Goal: Communication & Community: Answer question/provide support

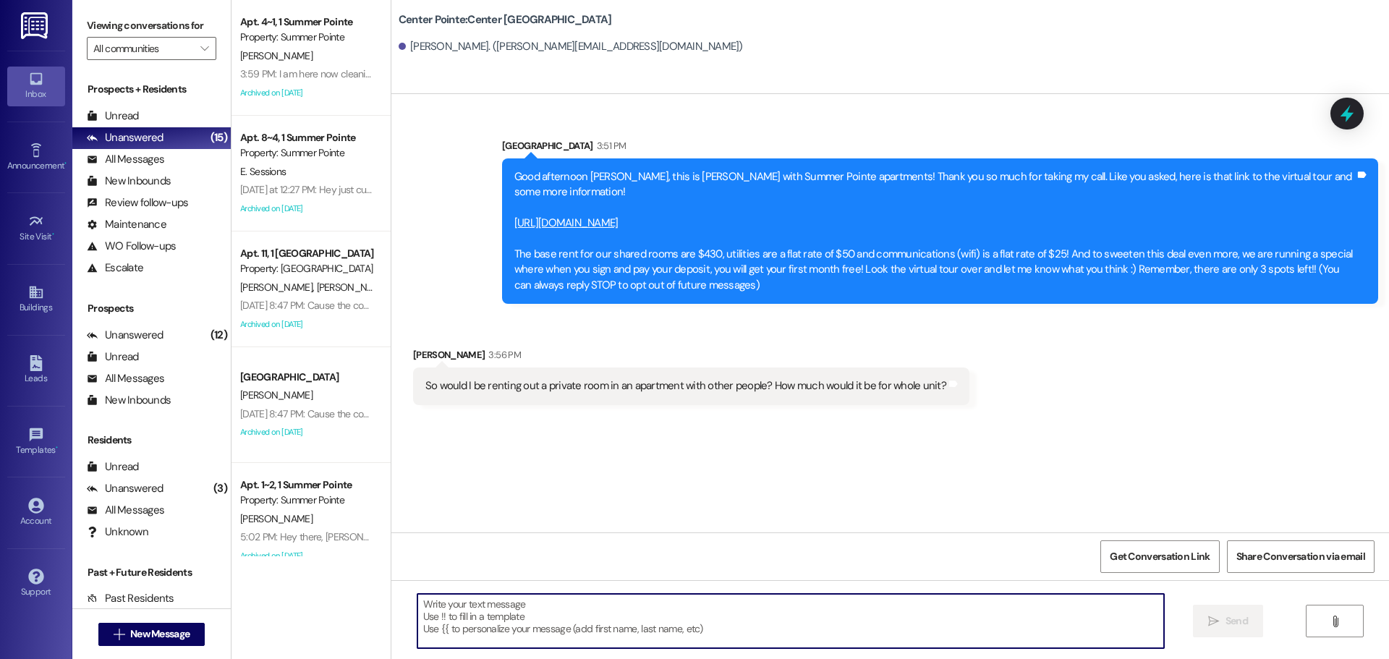
click at [611, 621] on textarea at bounding box center [790, 621] width 746 height 54
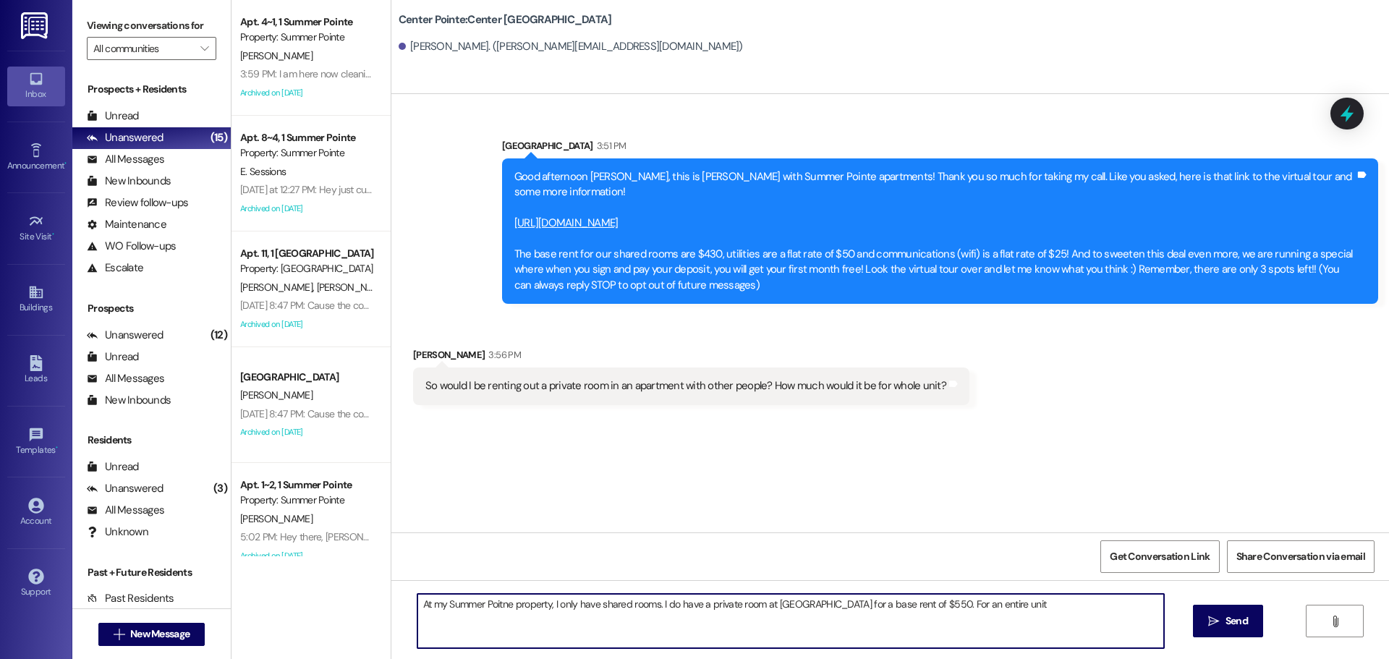
click at [1013, 613] on textarea "At my Summer Poitne property, I only have shared rooms. I do have a private roo…" at bounding box center [790, 621] width 746 height 54
type textarea "At my Summer Poitne property, I only have shared rooms. I do have a private roo…"
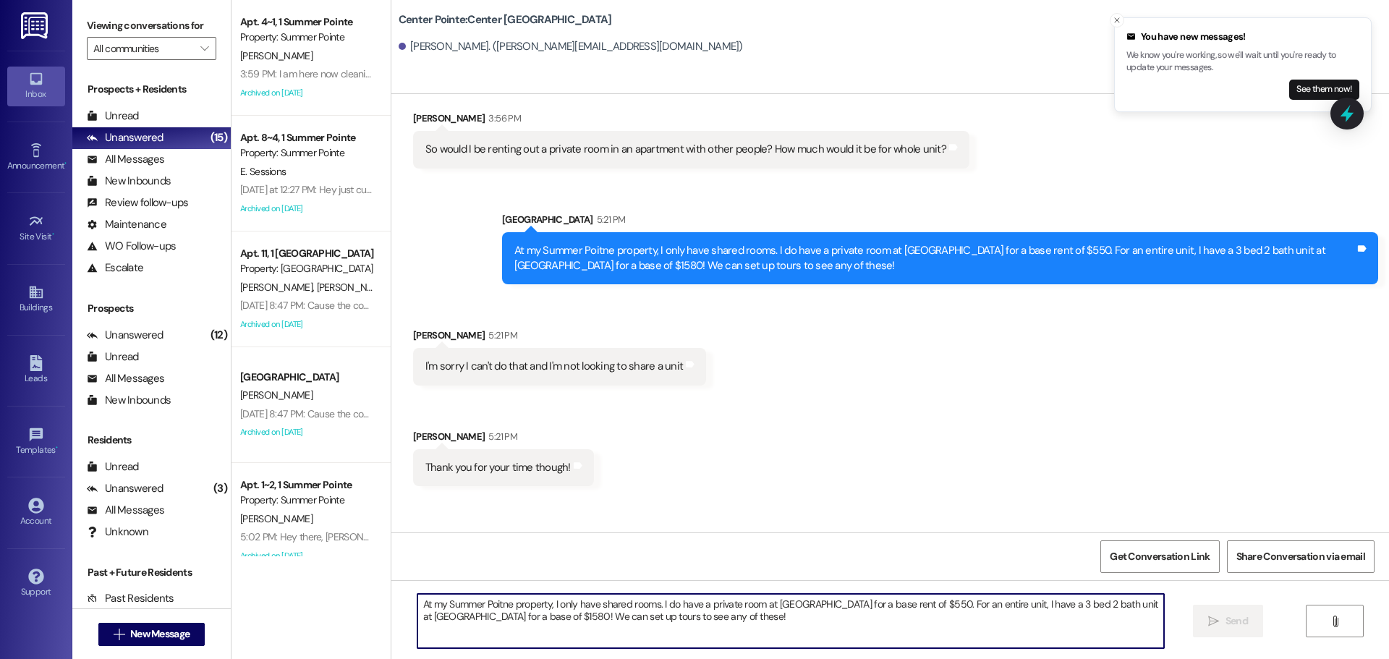
scroll to position [287, 0]
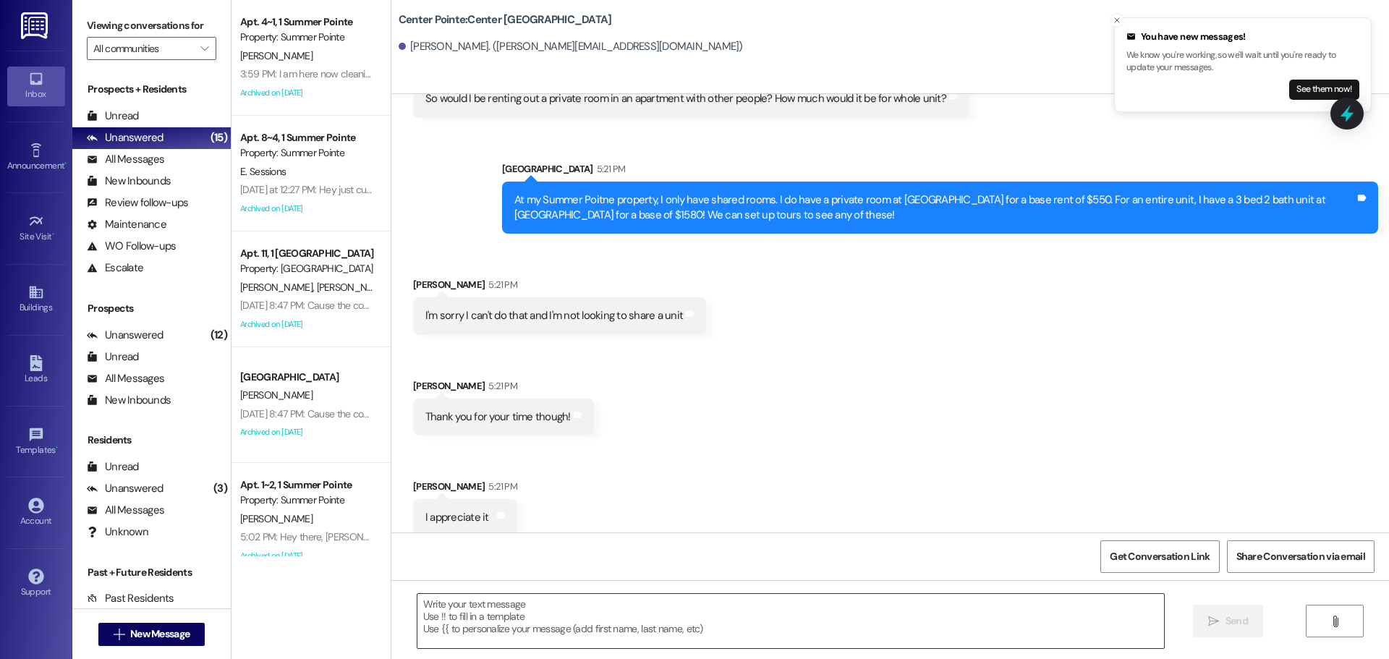
click at [521, 625] on textarea at bounding box center [790, 621] width 746 height 54
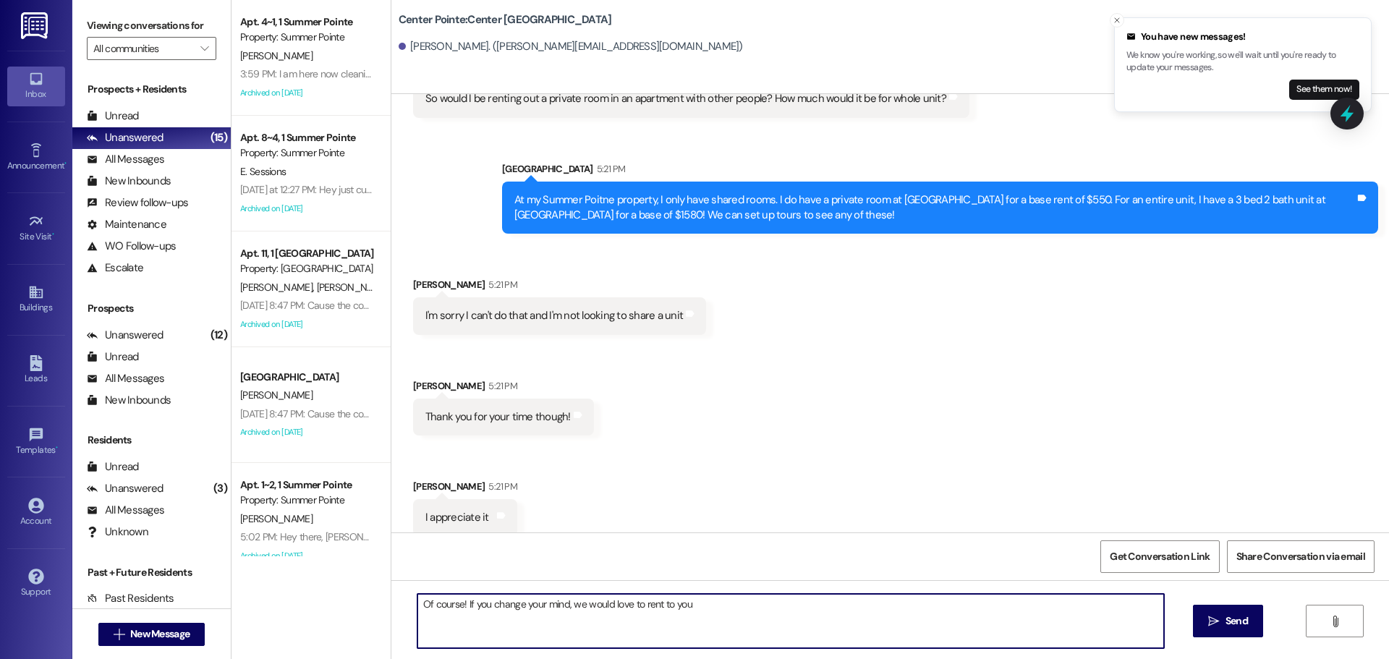
type textarea "Of course! If you change your mind, we would love to rent to you!"
click at [521, 625] on textarea "Of course! If you change your mind, we would love to rent to you!" at bounding box center [790, 621] width 746 height 54
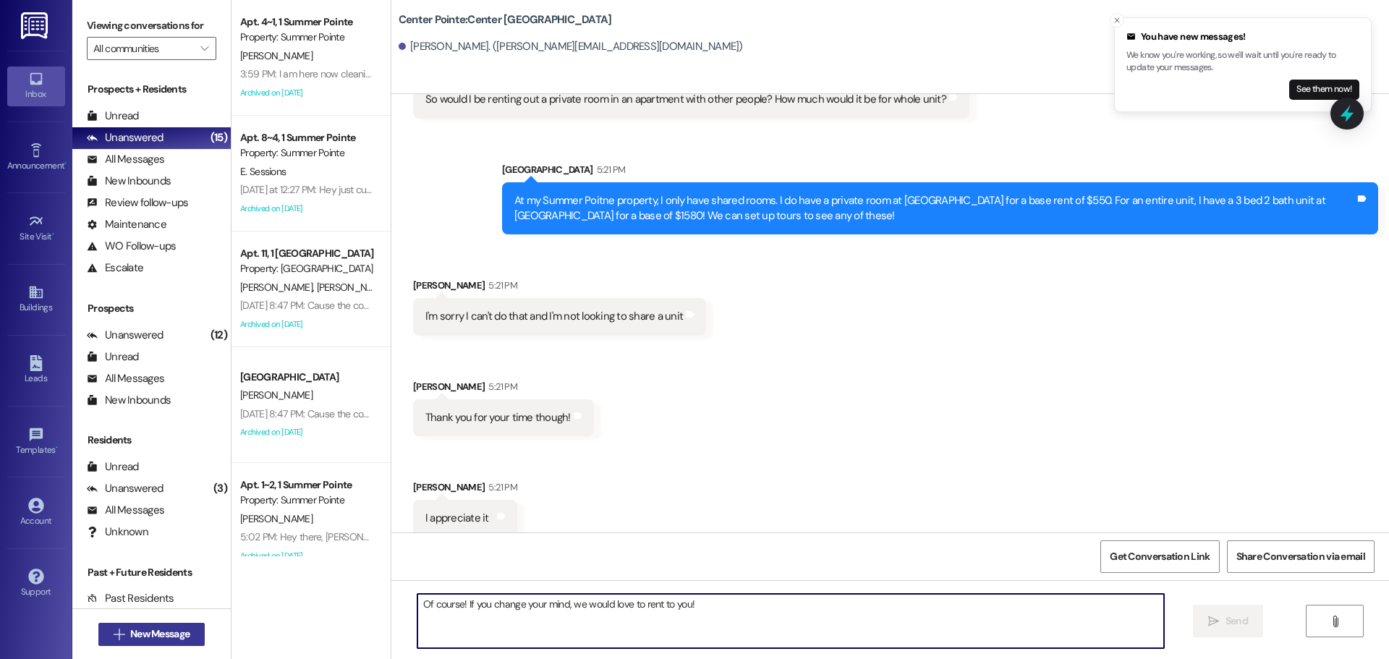
click at [151, 633] on span "New Message" at bounding box center [159, 633] width 59 height 15
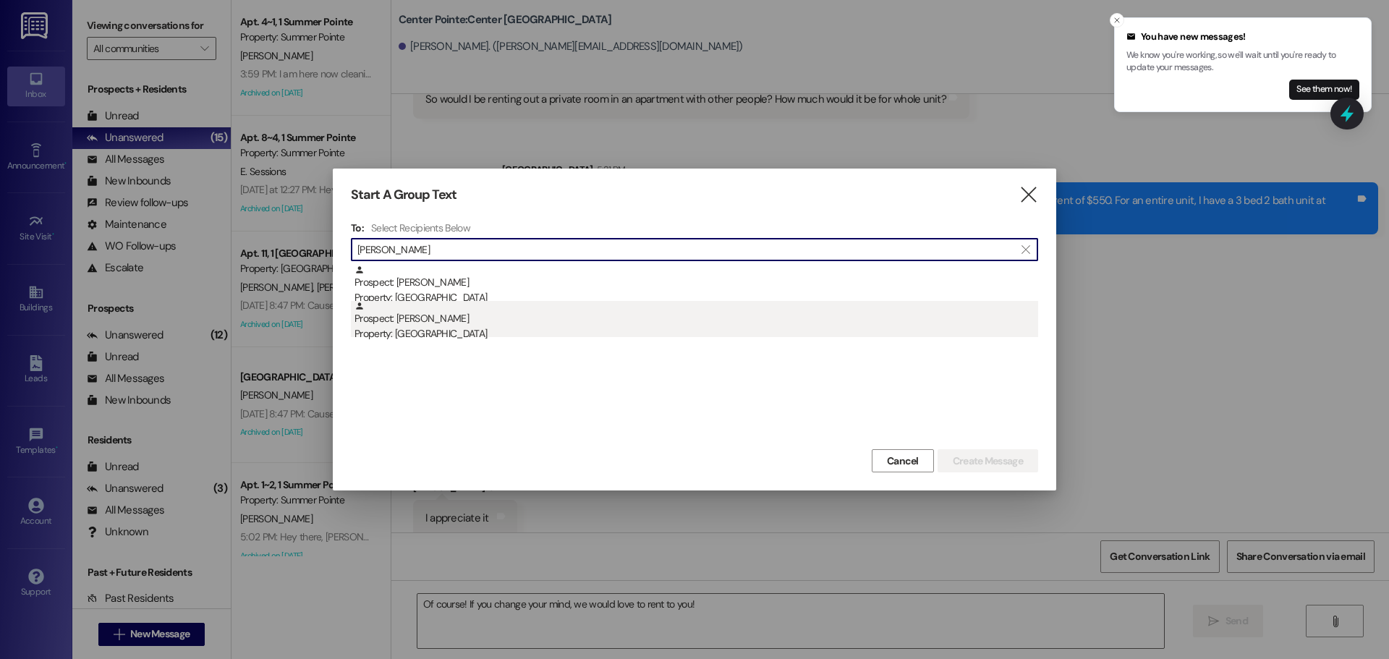
type input "[PERSON_NAME]"
click at [435, 313] on div "Prospect: [PERSON_NAME] Property: [GEOGRAPHIC_DATA]" at bounding box center [695, 321] width 683 height 41
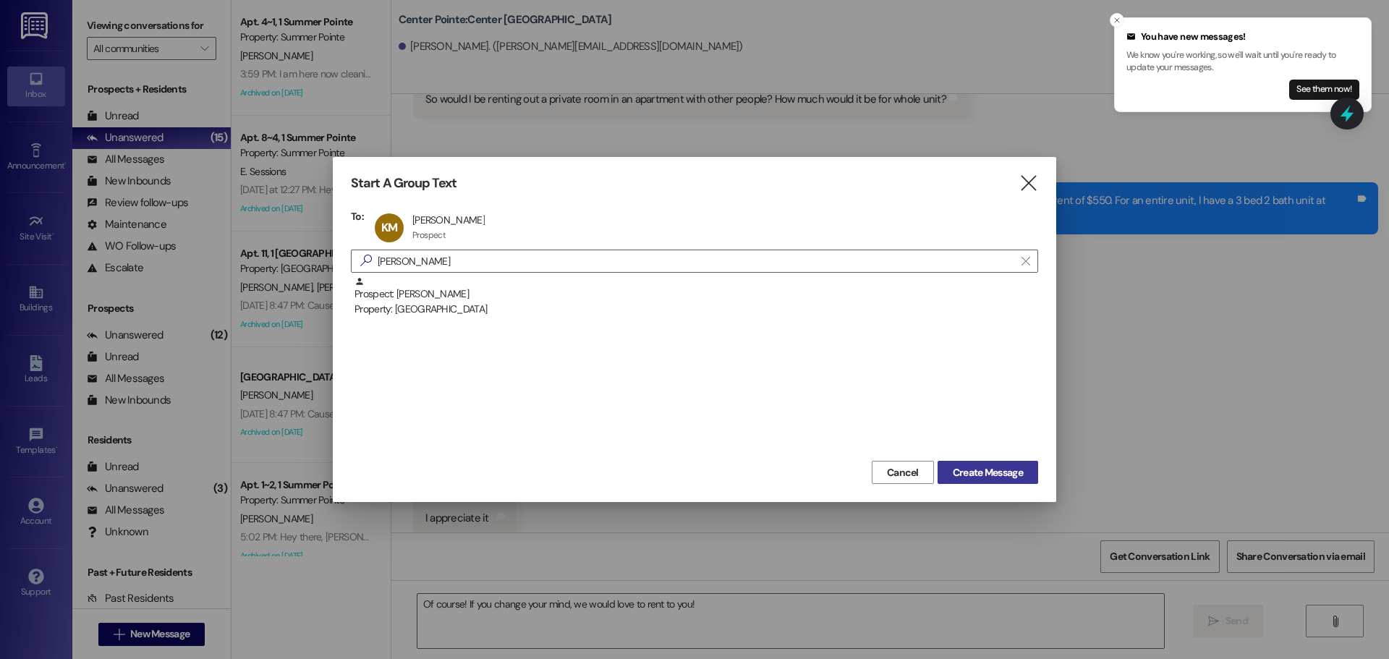
click at [961, 478] on span "Create Message" at bounding box center [987, 472] width 70 height 15
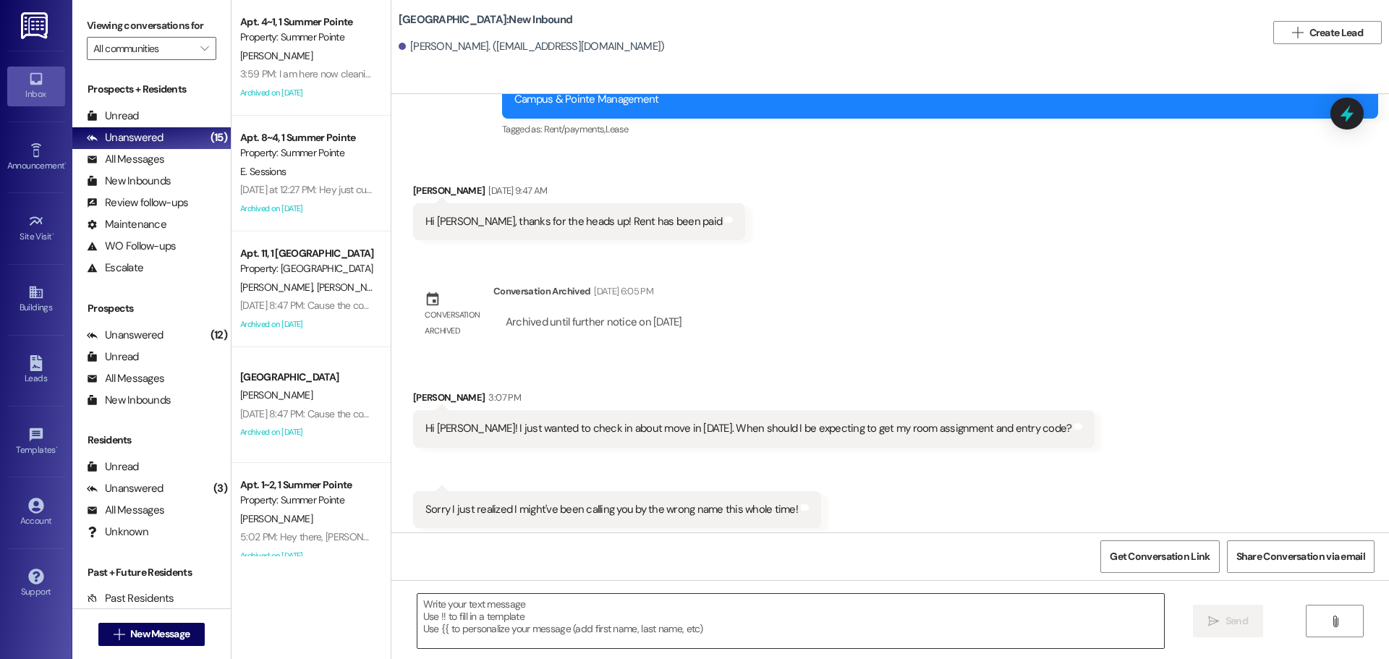
scroll to position [1793, 0]
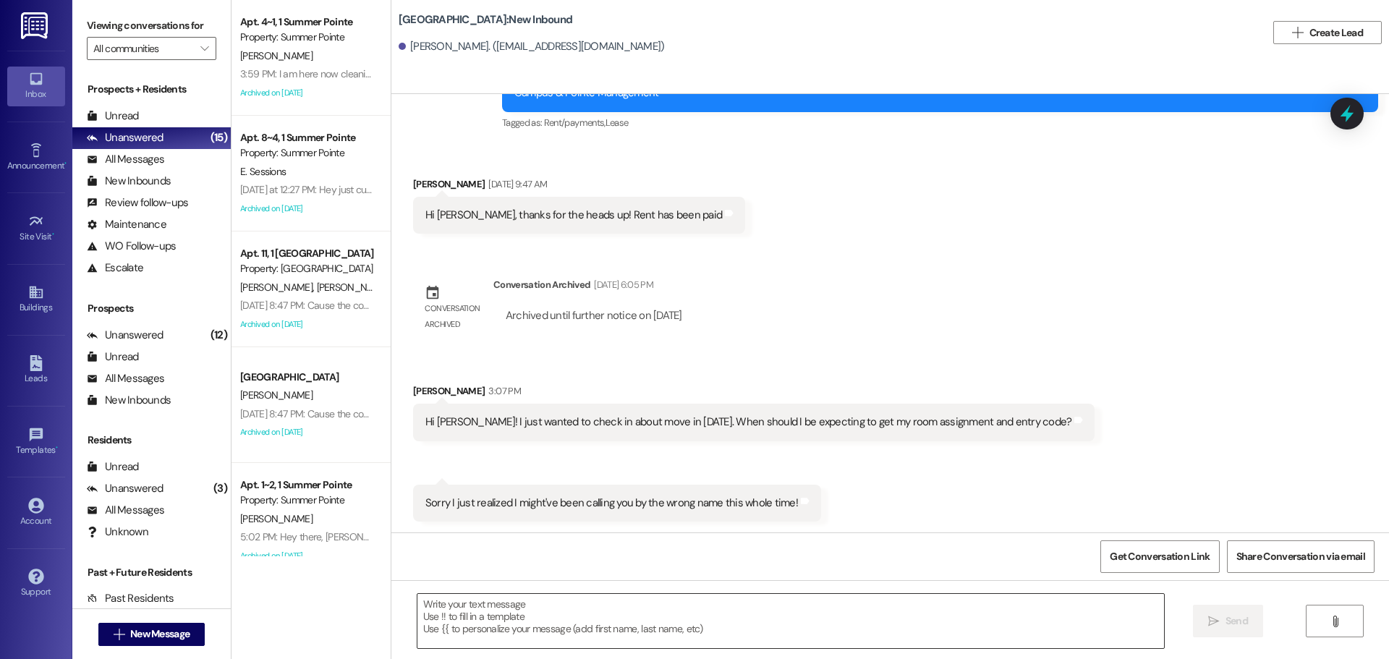
click at [600, 607] on textarea at bounding box center [790, 621] width 746 height 54
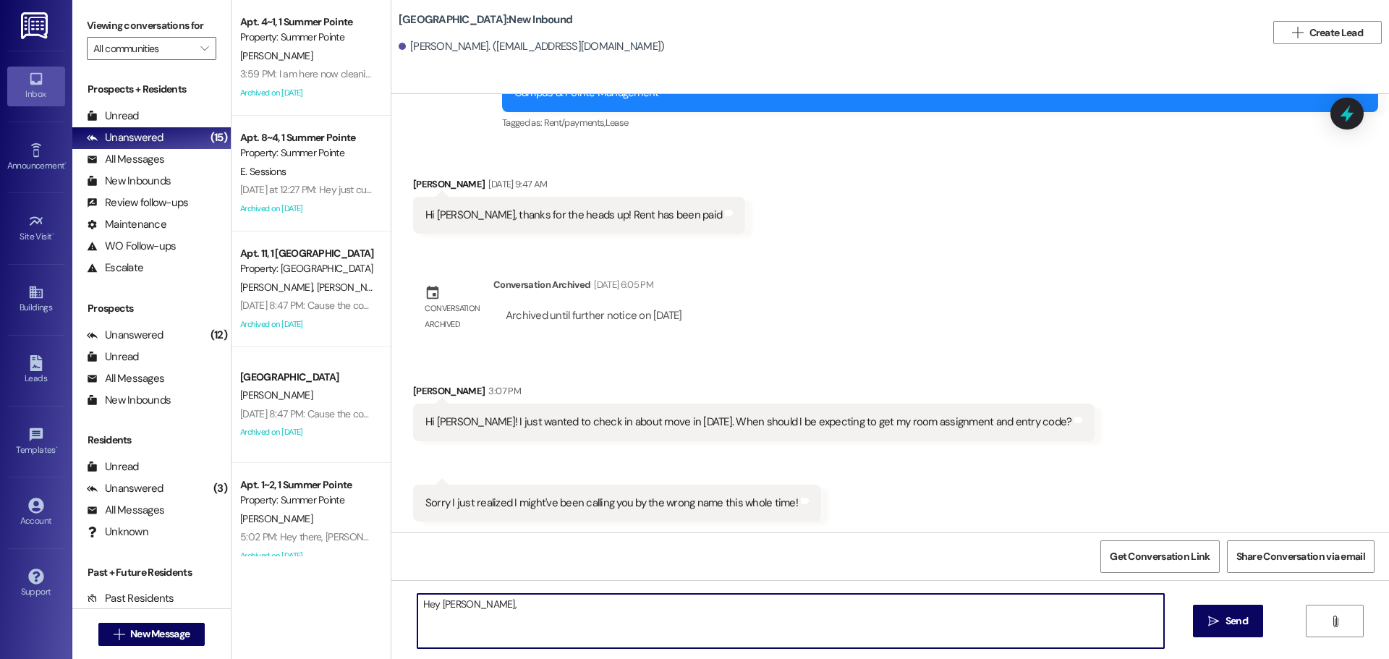
type textarea "Hey [PERSON_NAME],"
click at [589, 605] on textarea "Hey [PERSON_NAME]," at bounding box center [790, 621] width 746 height 54
type textarea "Your door code is 60128!"
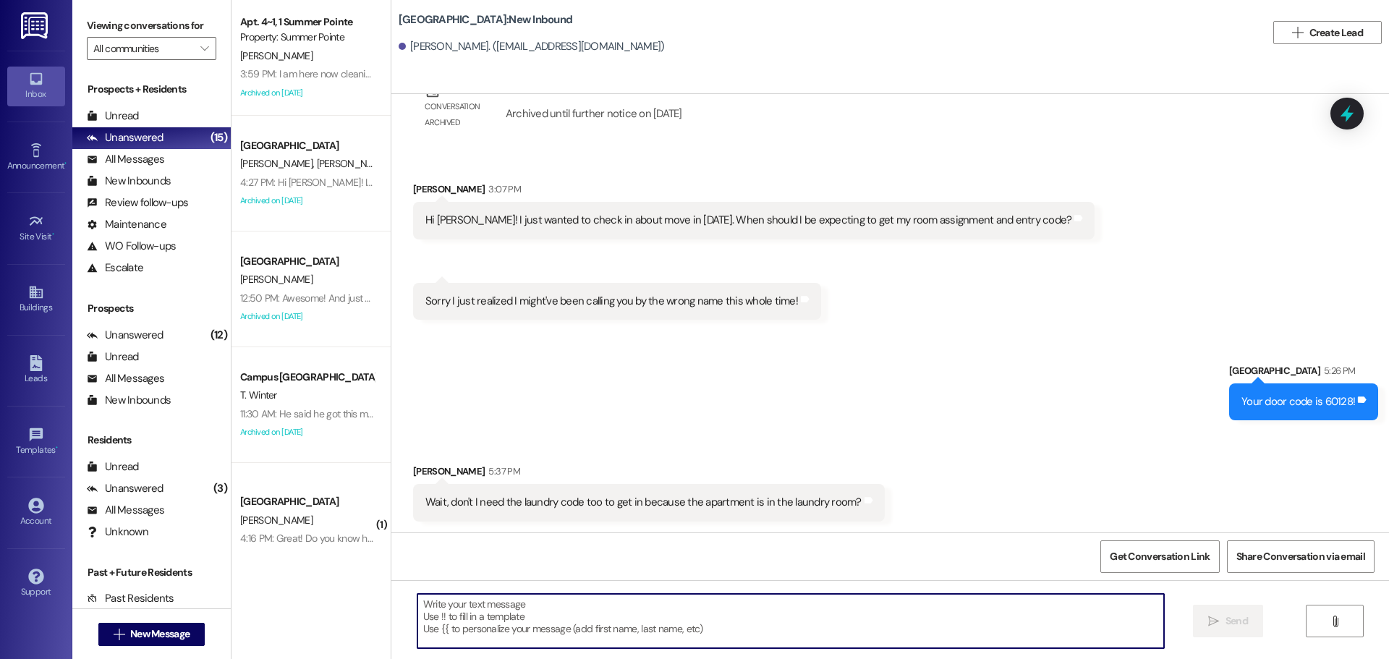
scroll to position [1995, 0]
click at [547, 598] on textarea at bounding box center [790, 621] width 746 height 54
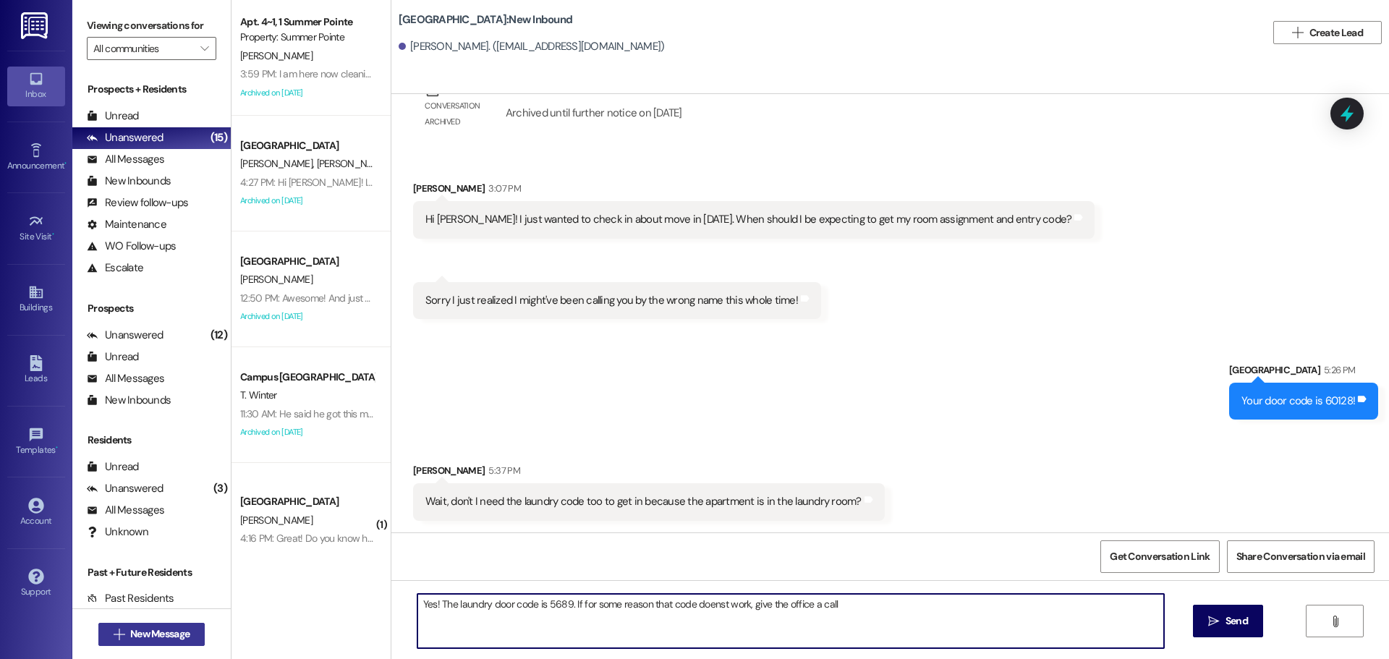
type textarea "Yes! The laundry door code is 5689. If for some reason that code doenst work, g…"
click at [166, 631] on span "New Message" at bounding box center [159, 633] width 59 height 15
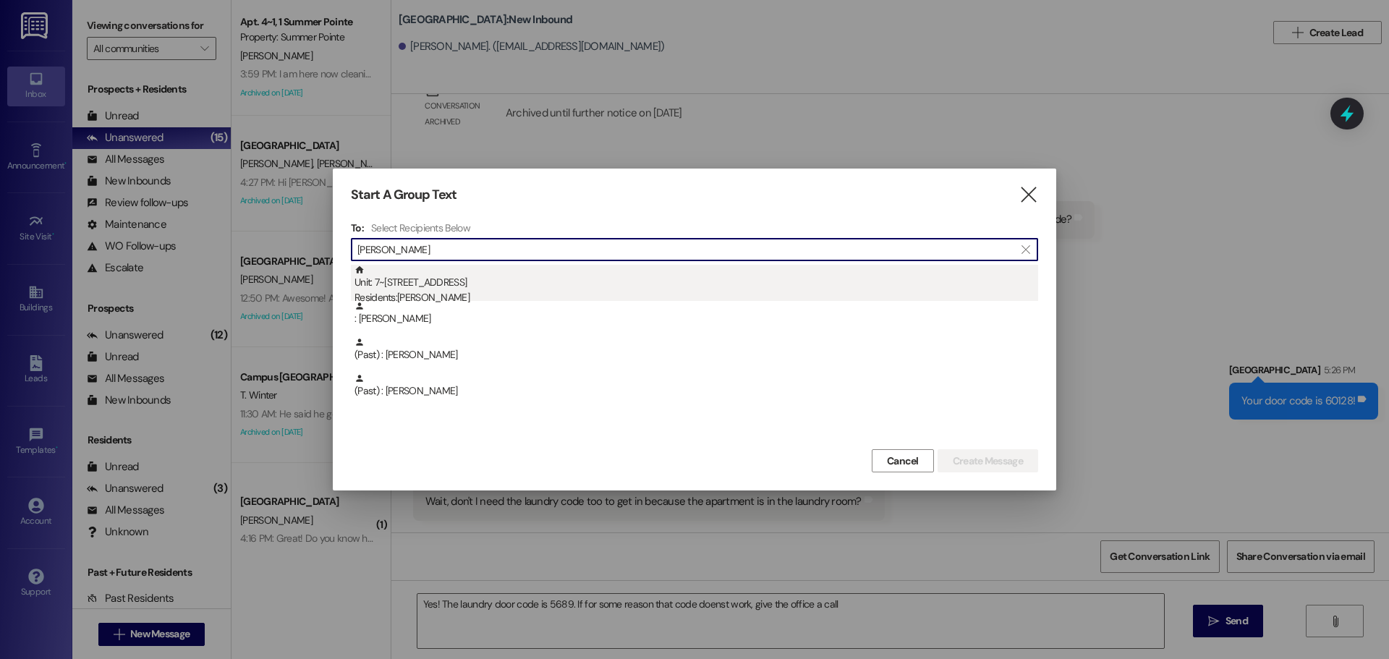
type input "[PERSON_NAME]"
click at [465, 265] on div "Unit: 7~2 - 1 Campus Way Residents: [PERSON_NAME]" at bounding box center [695, 285] width 683 height 41
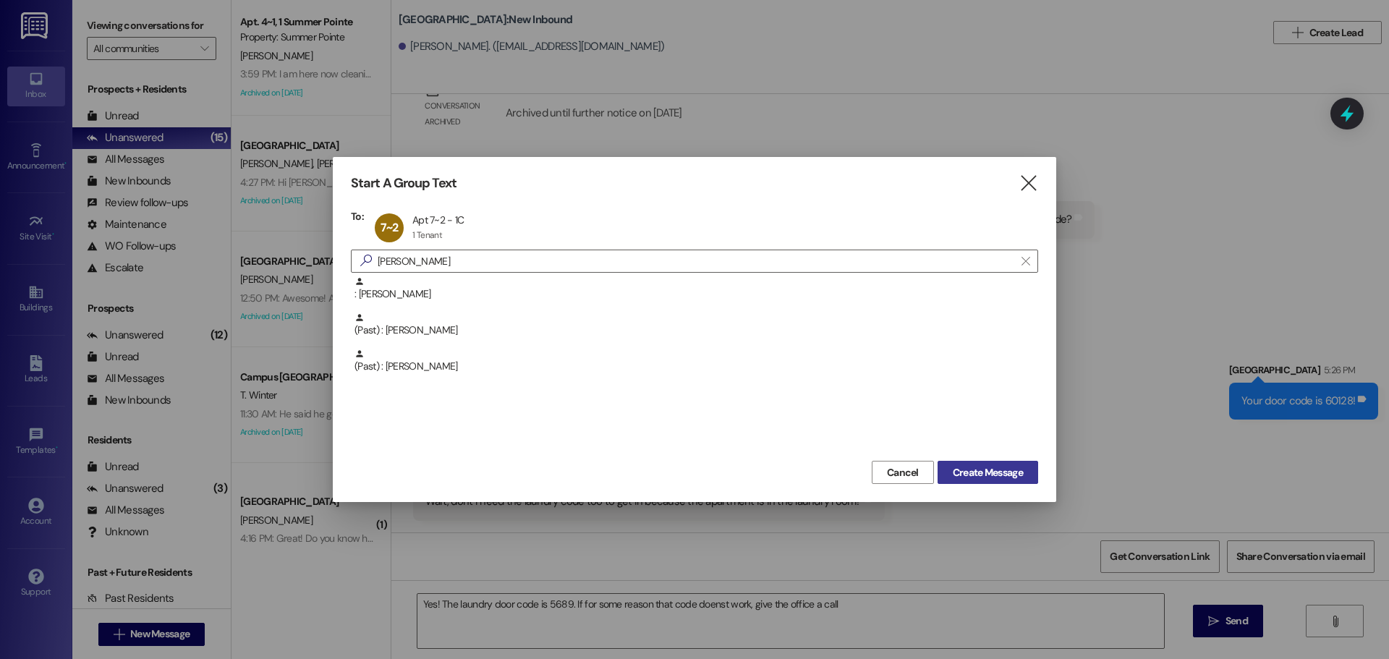
click at [983, 472] on span "Create Message" at bounding box center [987, 472] width 70 height 15
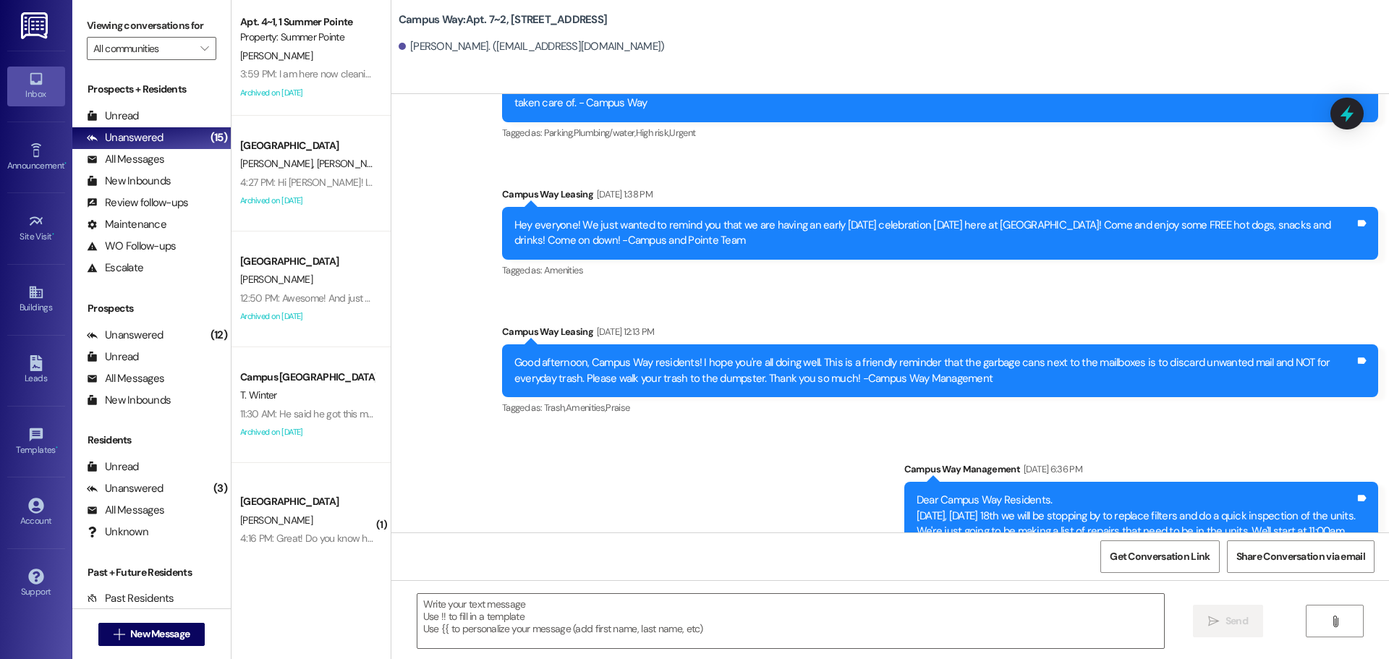
scroll to position [4539, 0]
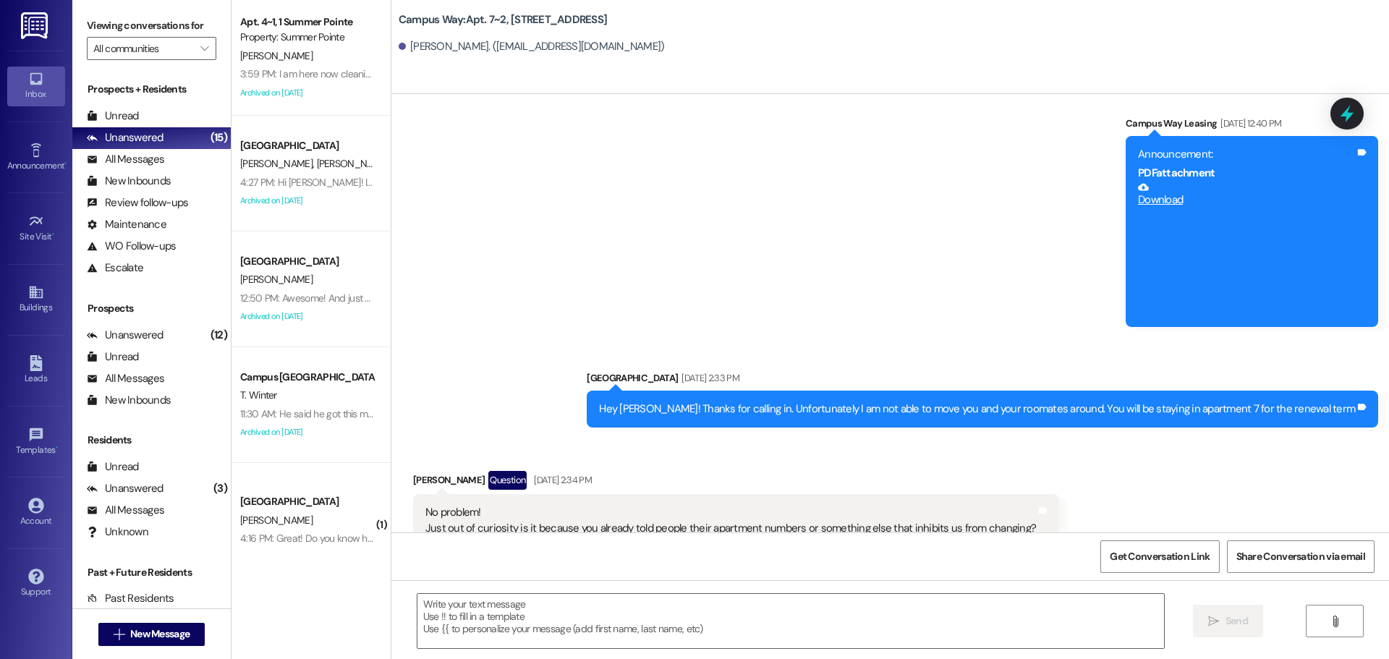
click at [189, 618] on div " New Message" at bounding box center [151, 634] width 107 height 36
click at [187, 623] on button " New Message" at bounding box center [151, 634] width 107 height 23
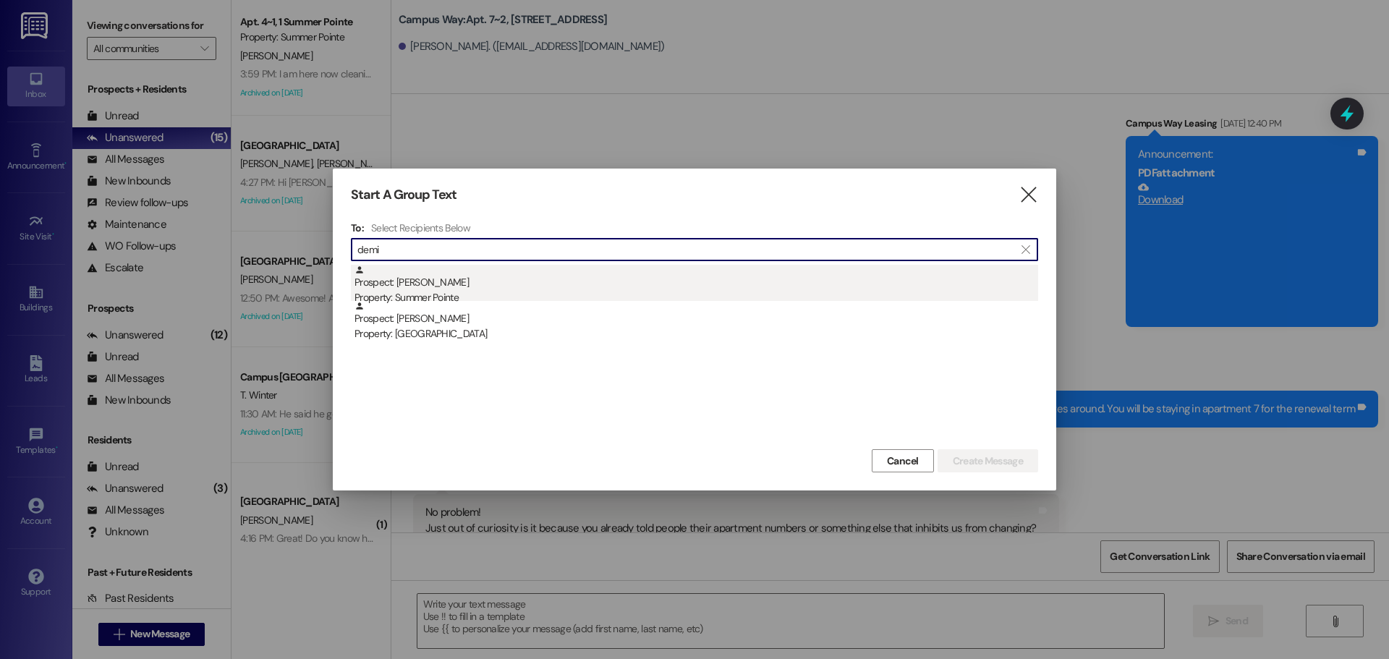
type input "demi"
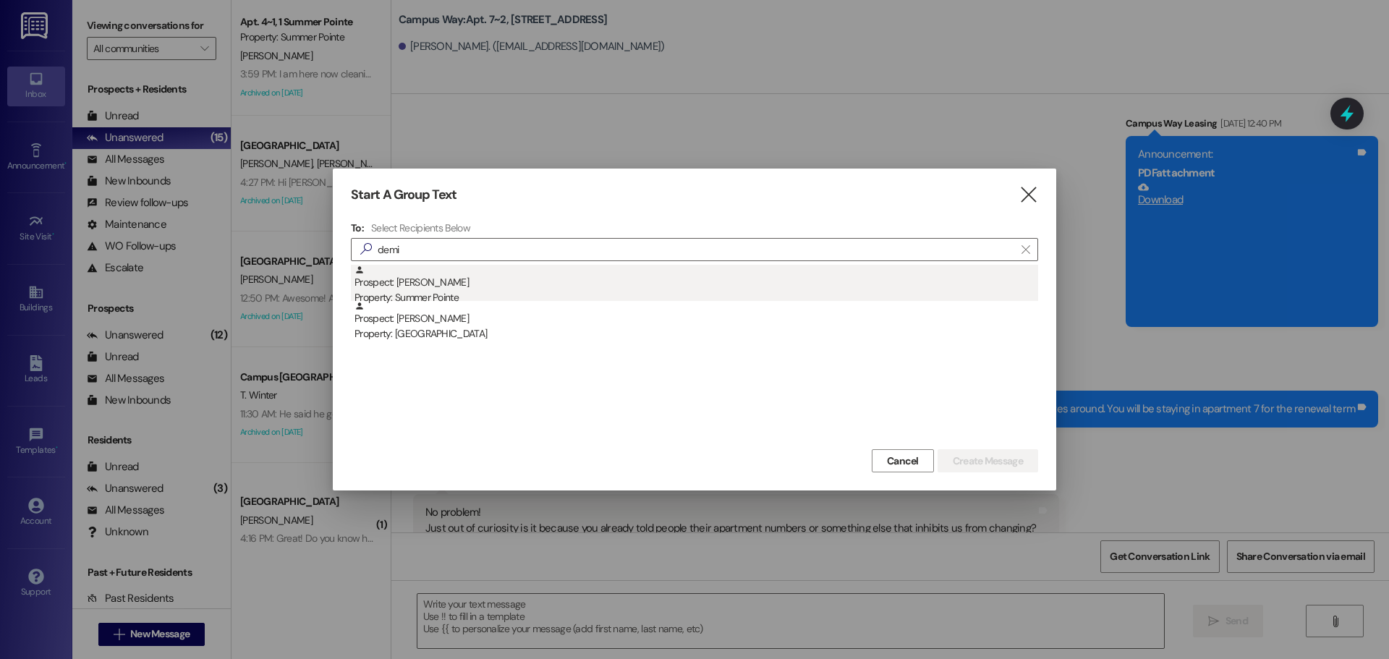
click at [436, 272] on div "Prospect: [PERSON_NAME] Property: Summer Pointe" at bounding box center [695, 285] width 683 height 41
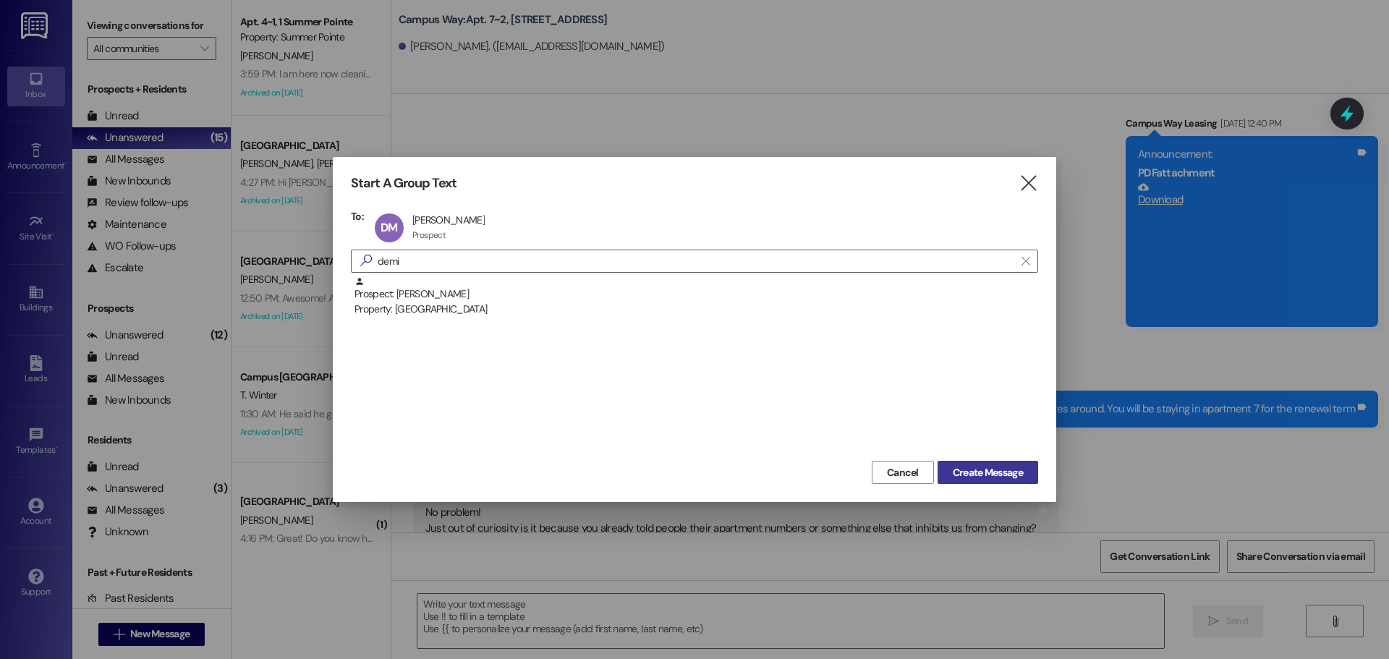
drag, startPoint x: 981, startPoint y: 462, endPoint x: 989, endPoint y: 456, distance: 9.8
click at [982, 462] on button "Create Message" at bounding box center [987, 472] width 101 height 23
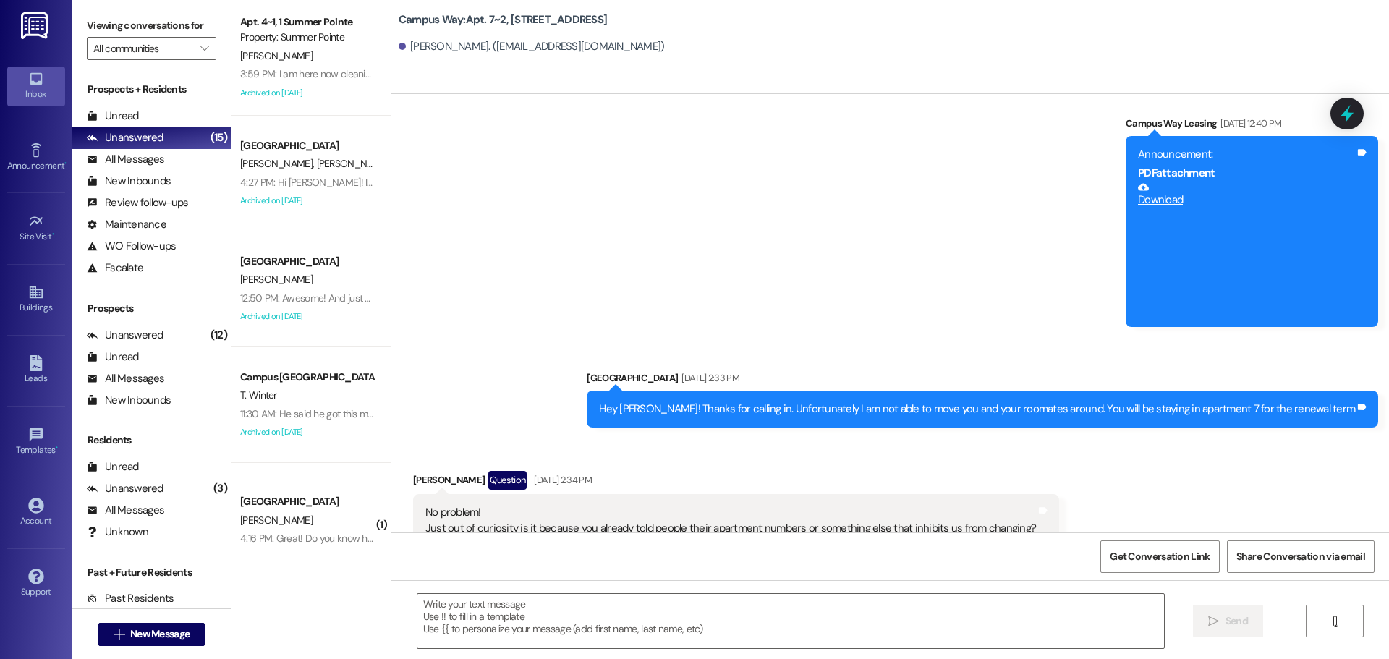
scroll to position [2086, 0]
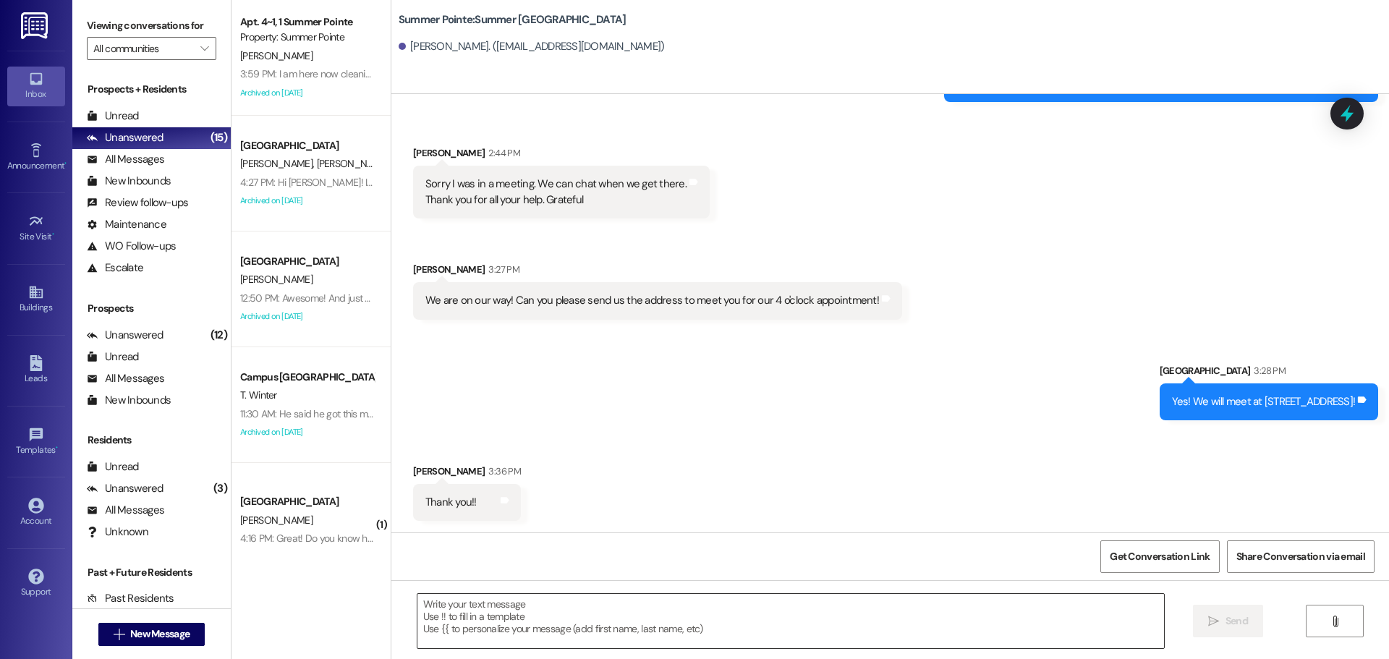
click at [556, 635] on textarea at bounding box center [790, 621] width 746 height 54
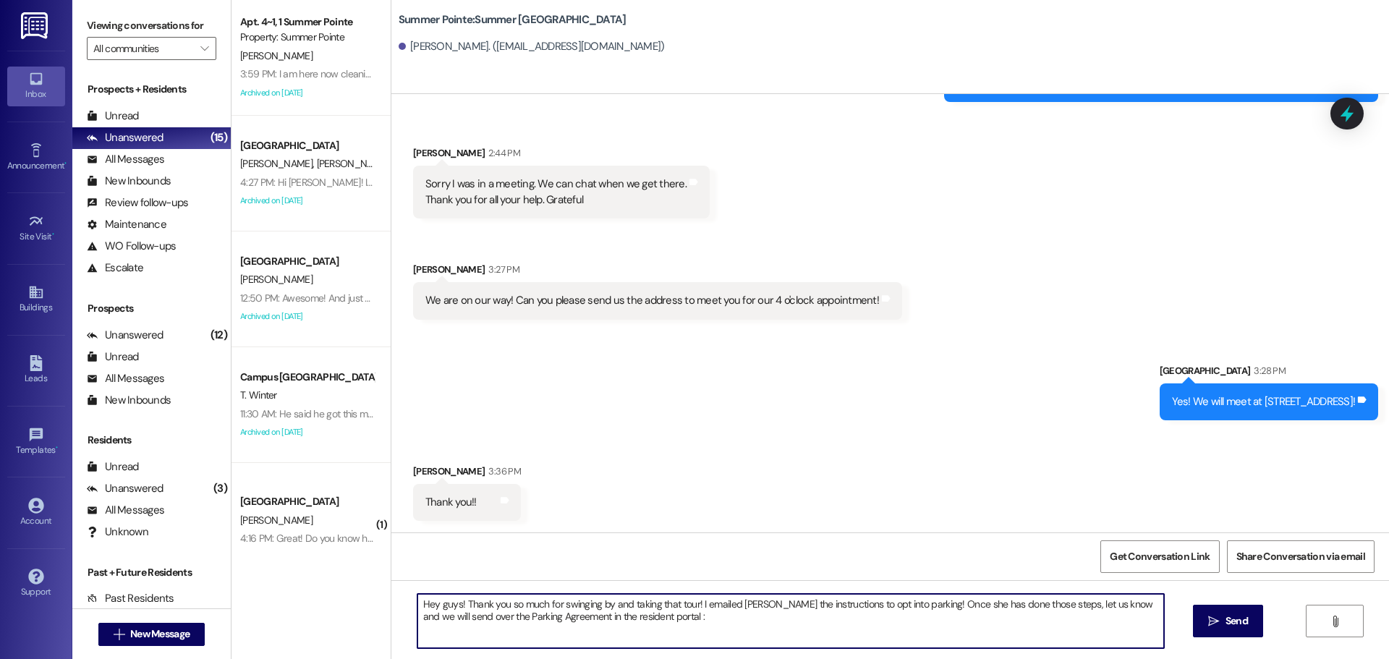
type textarea "Hey guys! Thank you so much for swinging by and taking that tour! I emailed [PE…"
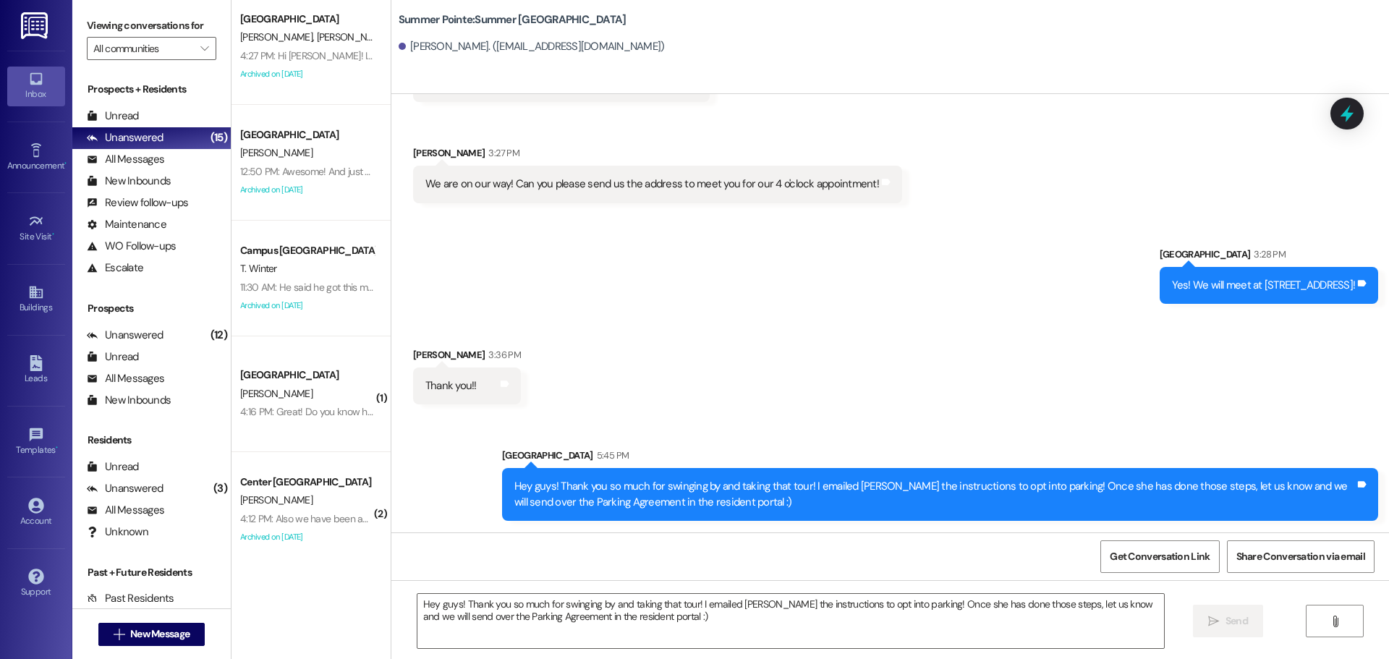
scroll to position [579, 0]
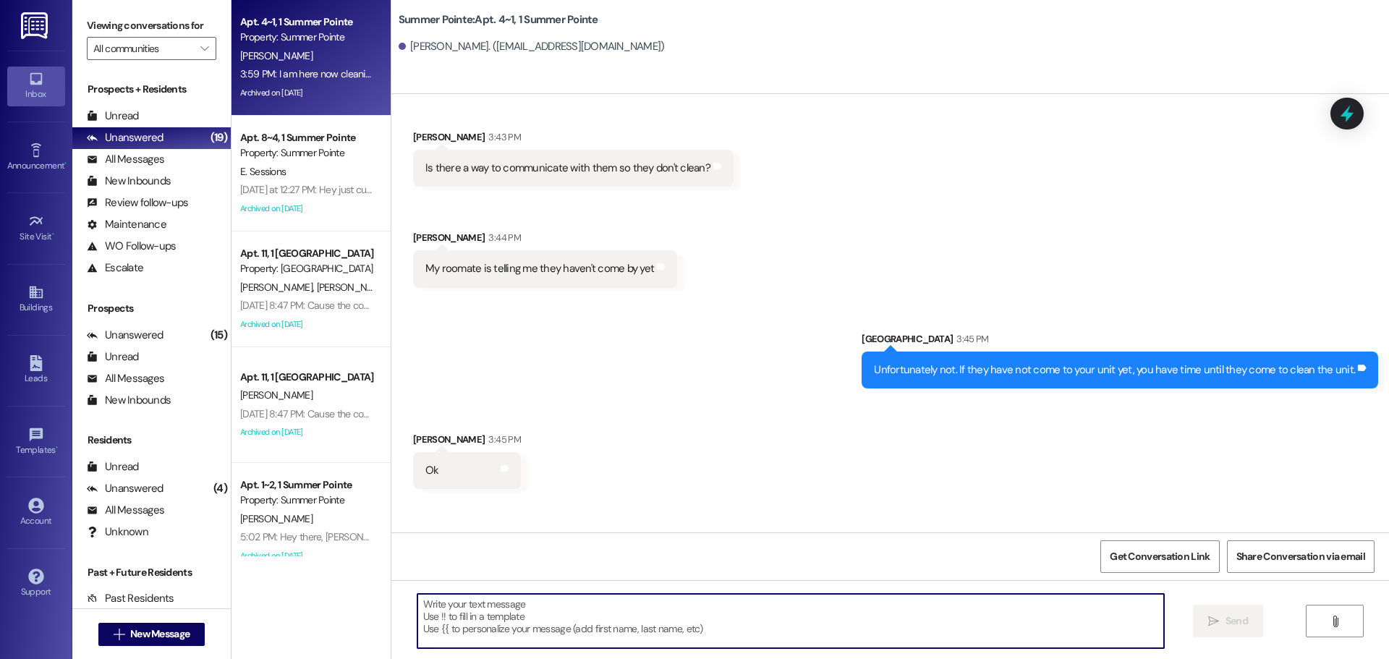
scroll to position [10731, 0]
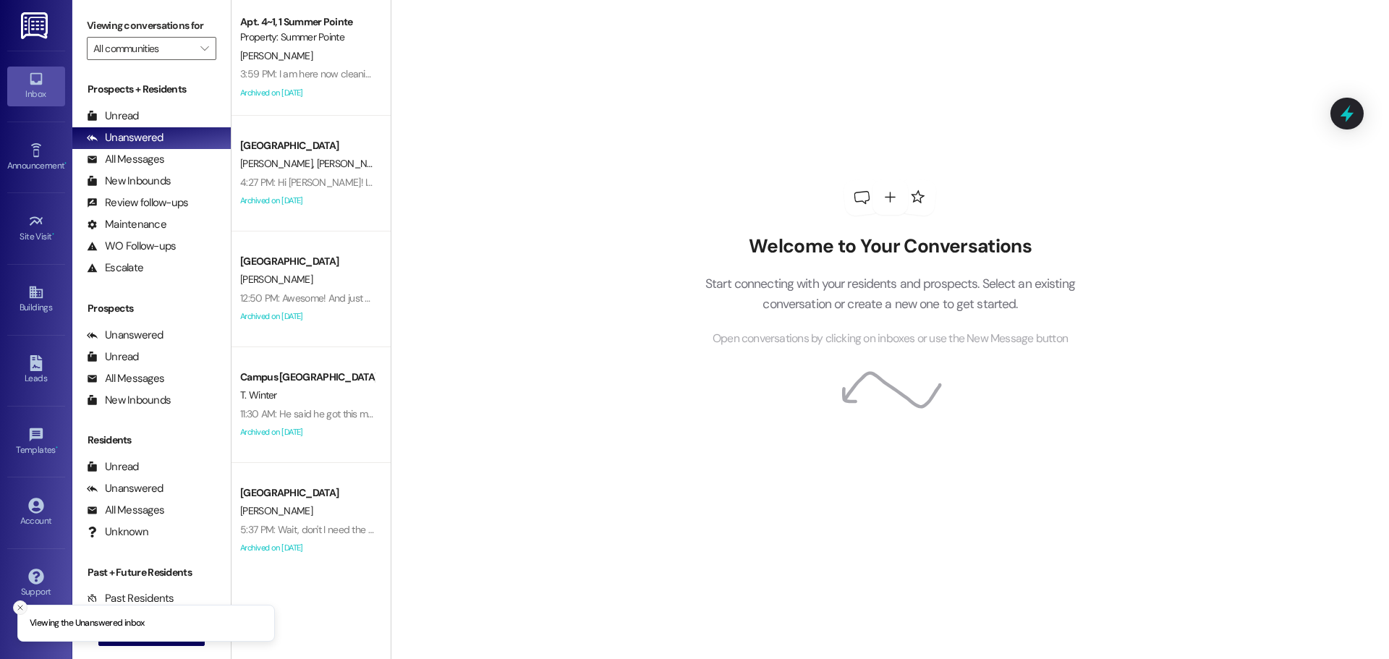
click at [21, 601] on button "Close toast" at bounding box center [20, 607] width 14 height 14
click at [150, 641] on button " New Message" at bounding box center [151, 634] width 107 height 23
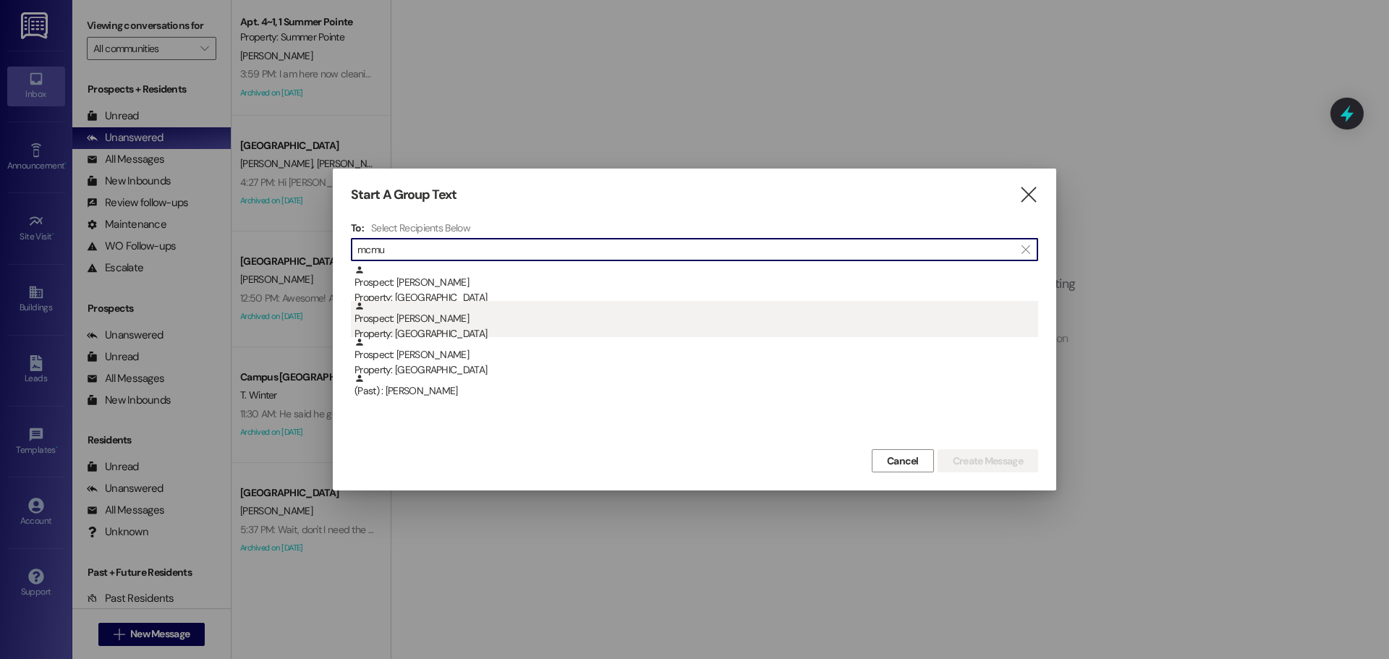
type input "mcmu"
click at [480, 326] on div "Property: [GEOGRAPHIC_DATA]" at bounding box center [695, 333] width 683 height 15
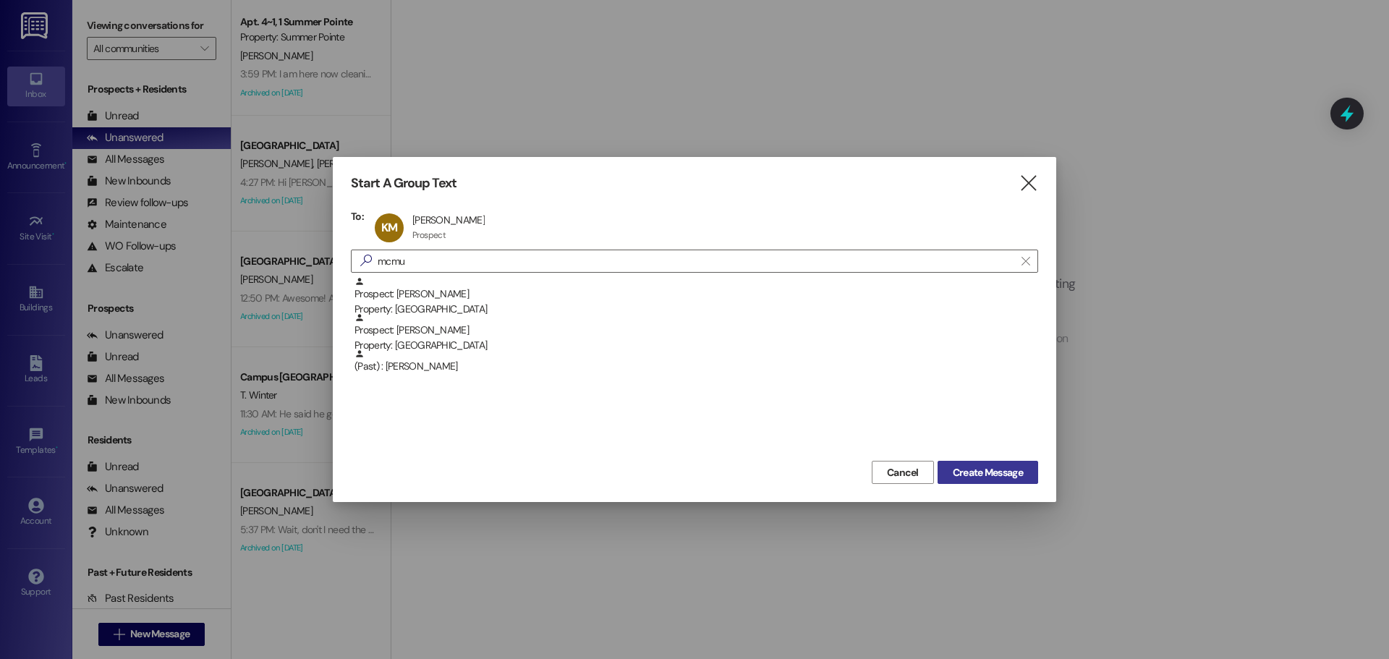
click at [973, 481] on button "Create Message" at bounding box center [987, 472] width 101 height 23
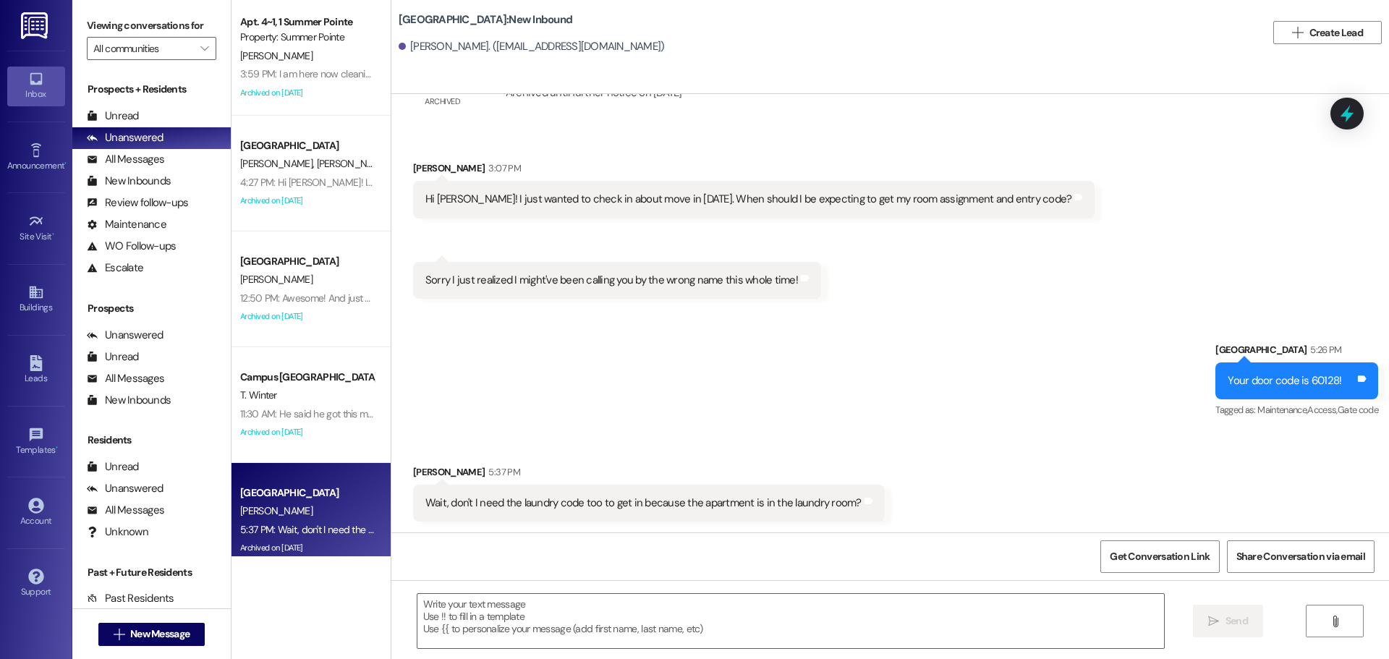
scroll to position [2016, 0]
